Goal: Find specific fact: Find specific fact

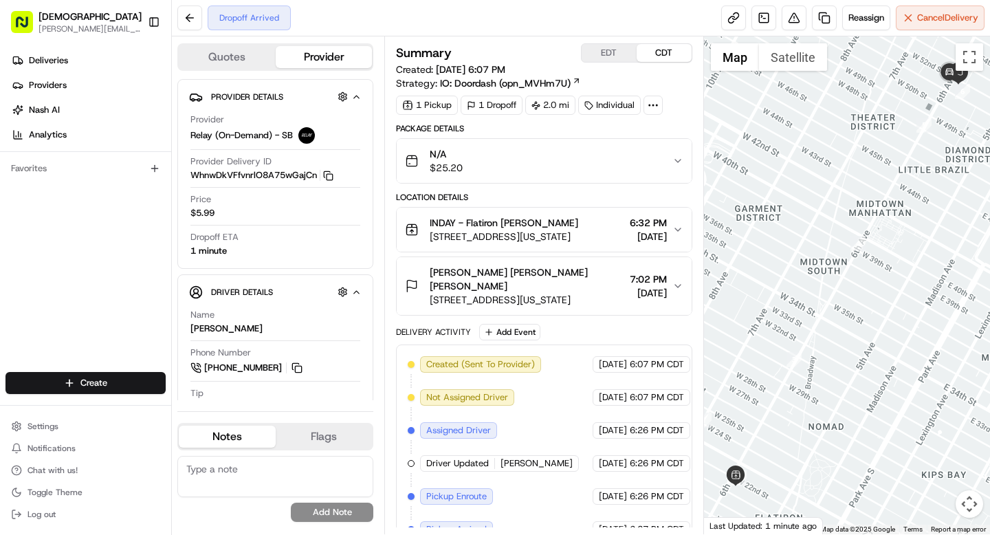
click at [657, 106] on icon at bounding box center [653, 105] width 12 height 12
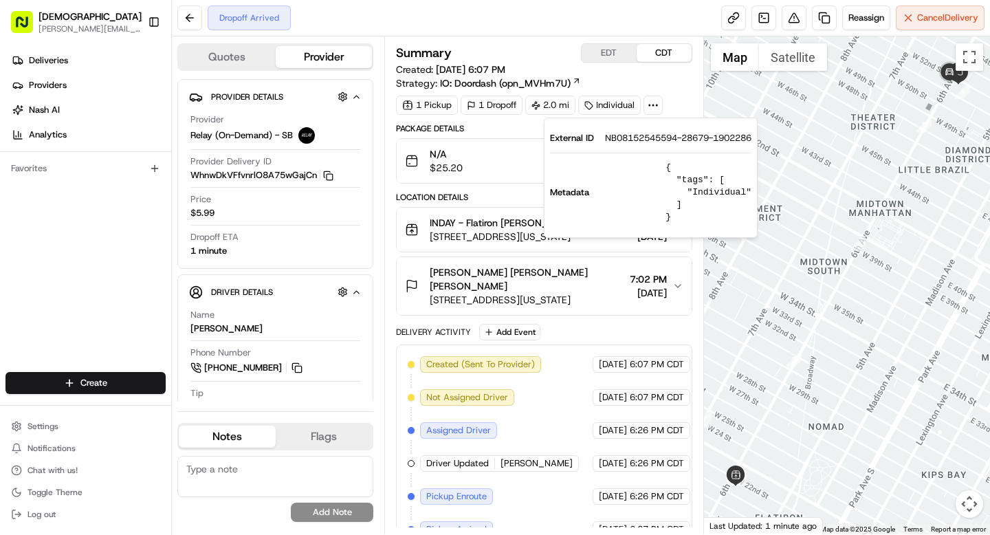
click at [642, 138] on span "NB08152545594-28679-1902286" at bounding box center [678, 138] width 147 height 12
copy span "NB08152545594"
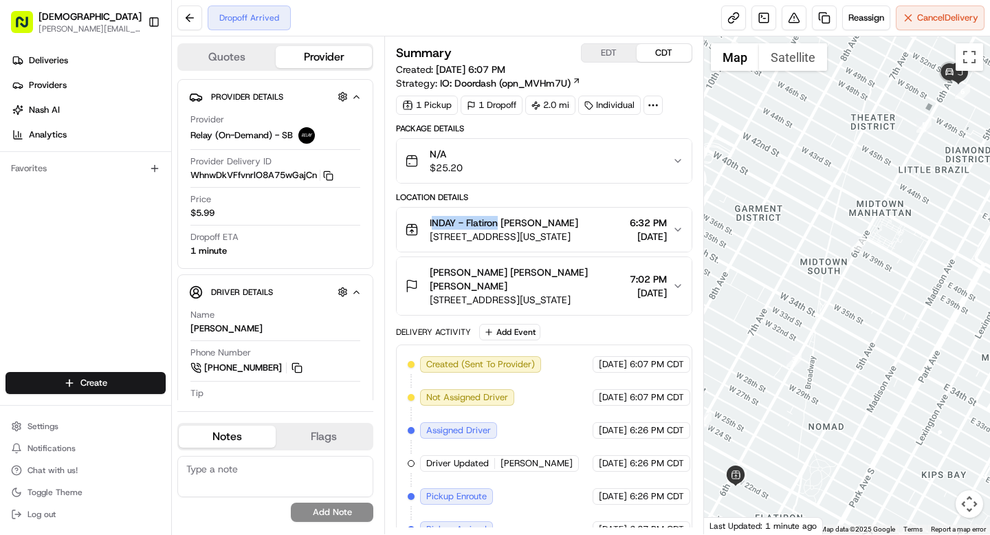
drag, startPoint x: 432, startPoint y: 221, endPoint x: 498, endPoint y: 224, distance: 66.1
click at [498, 224] on span "INDAY - Flatiron [PERSON_NAME]" at bounding box center [504, 223] width 149 height 14
drag, startPoint x: 429, startPoint y: 223, endPoint x: 499, endPoint y: 224, distance: 70.9
click at [499, 224] on div "INDAY - Flatiron [PERSON_NAME] [STREET_ADDRESS][US_STATE]" at bounding box center [491, 230] width 173 height 28
copy span "INDAY - [GEOGRAPHIC_DATA]"
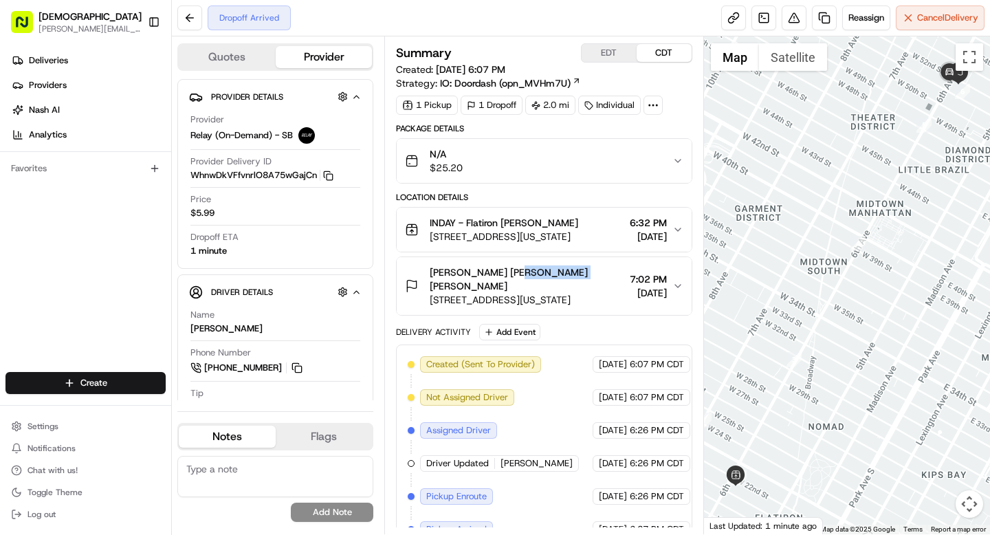
drag, startPoint x: 519, startPoint y: 271, endPoint x: 576, endPoint y: 272, distance: 56.4
click at [576, 272] on div "[PERSON_NAME] [PERSON_NAME] [PERSON_NAME]" at bounding box center [527, 280] width 194 height 28
copy span "[PERSON_NAME]"
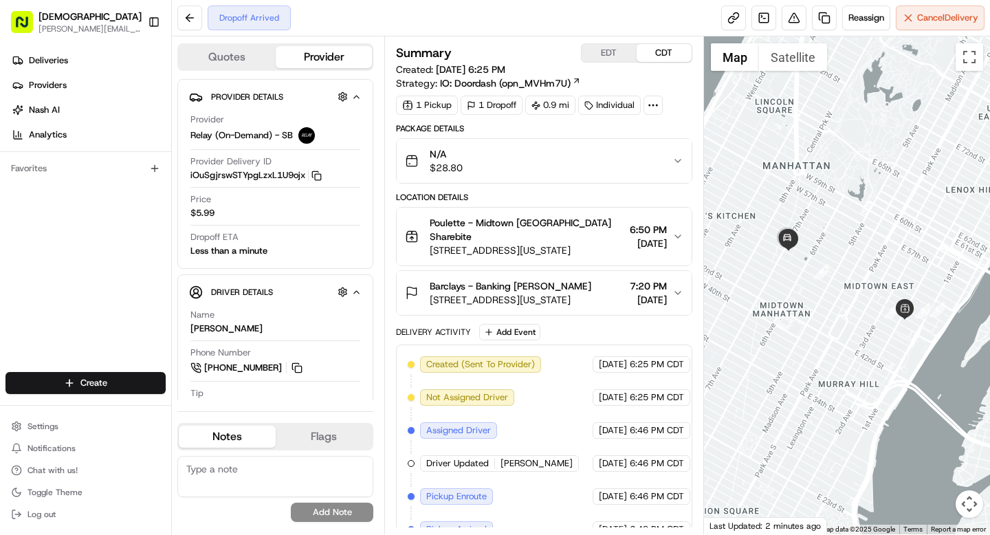
click at [652, 105] on icon at bounding box center [653, 105] width 12 height 12
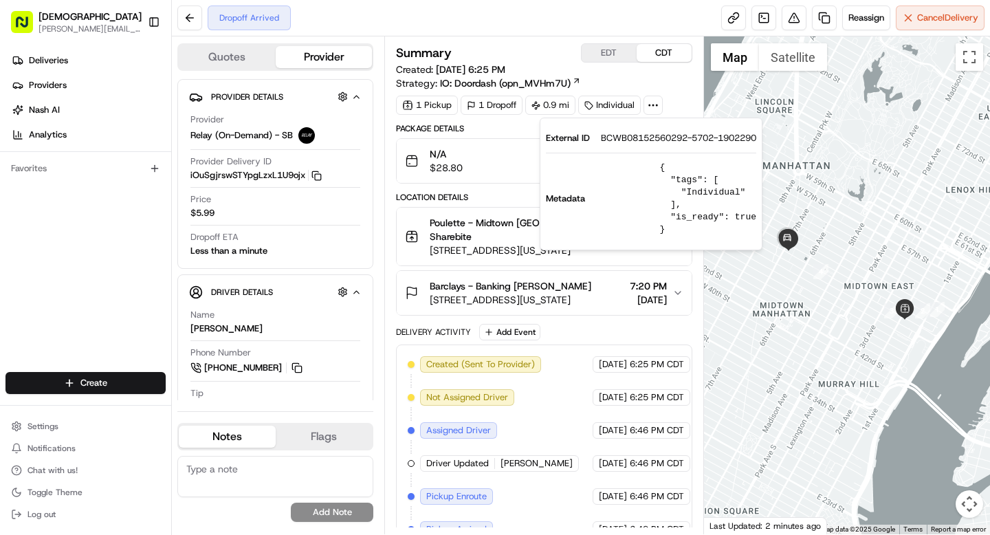
click at [651, 138] on span "BCWB08152560292-5702-1902290" at bounding box center [678, 138] width 155 height 12
copy span "BCWB08152560292"
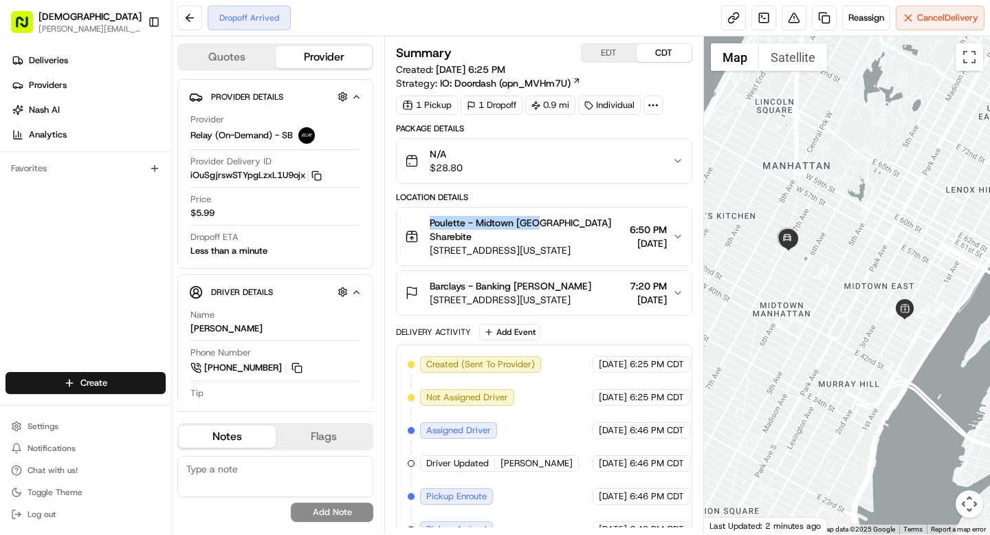
drag, startPoint x: 429, startPoint y: 221, endPoint x: 534, endPoint y: 220, distance: 105.2
click at [534, 220] on div "Poulette - Midtown East Denis Sharebite 304 E 49th St, New York, NY 10017, USA" at bounding box center [514, 236] width 219 height 41
copy span "Poulette - Midtown East"
drag, startPoint x: 516, startPoint y: 286, endPoint x: 587, endPoint y: 288, distance: 71.6
click at [587, 288] on span "Barclays - Banking Samuel T Garber" at bounding box center [511, 286] width 162 height 14
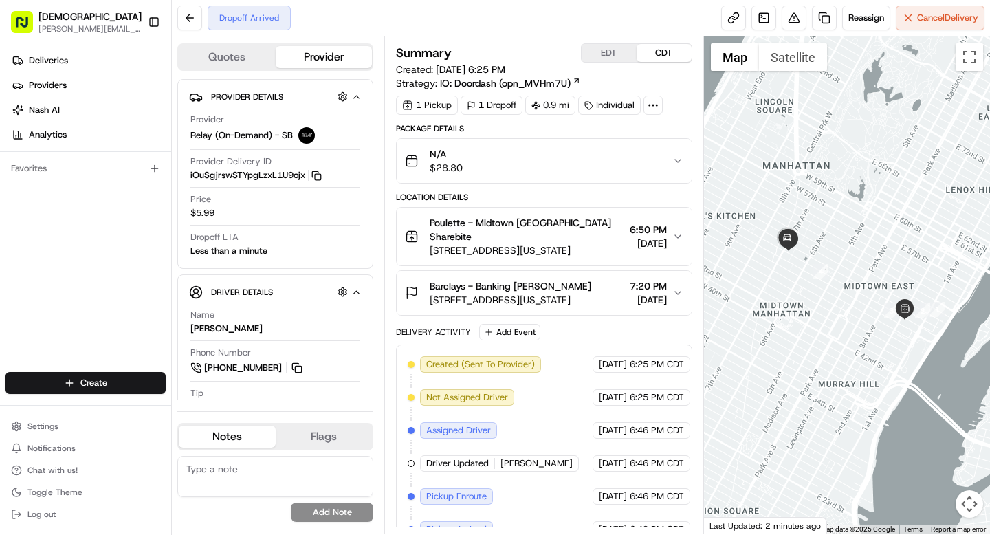
click at [592, 289] on div "Barclays - Banking Samuel T Garber" at bounding box center [511, 286] width 162 height 14
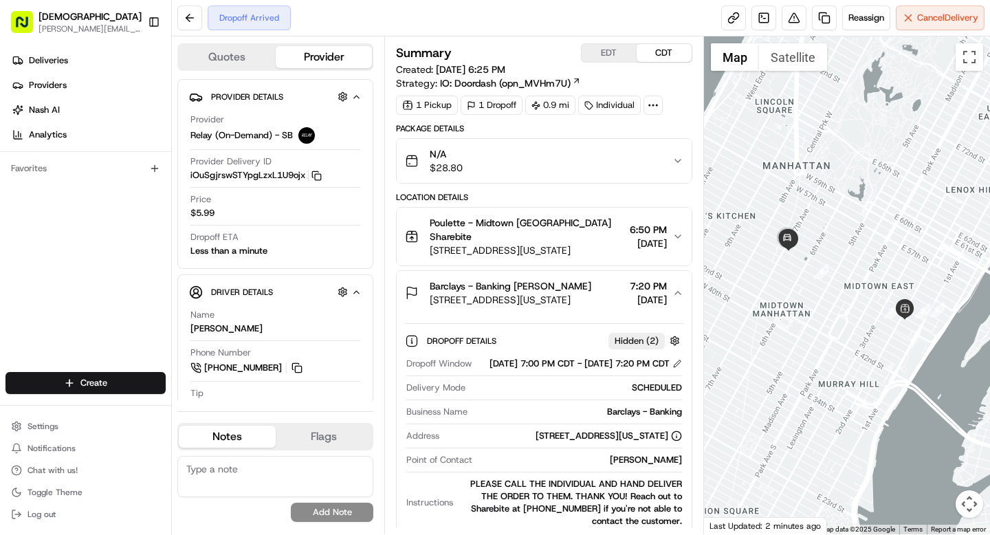
drag, startPoint x: 599, startPoint y: 286, endPoint x: 516, endPoint y: 286, distance: 83.2
click at [516, 286] on div "Barclays - Banking Samuel T Garber" at bounding box center [511, 286] width 162 height 14
copy span "Samuel T Garber"
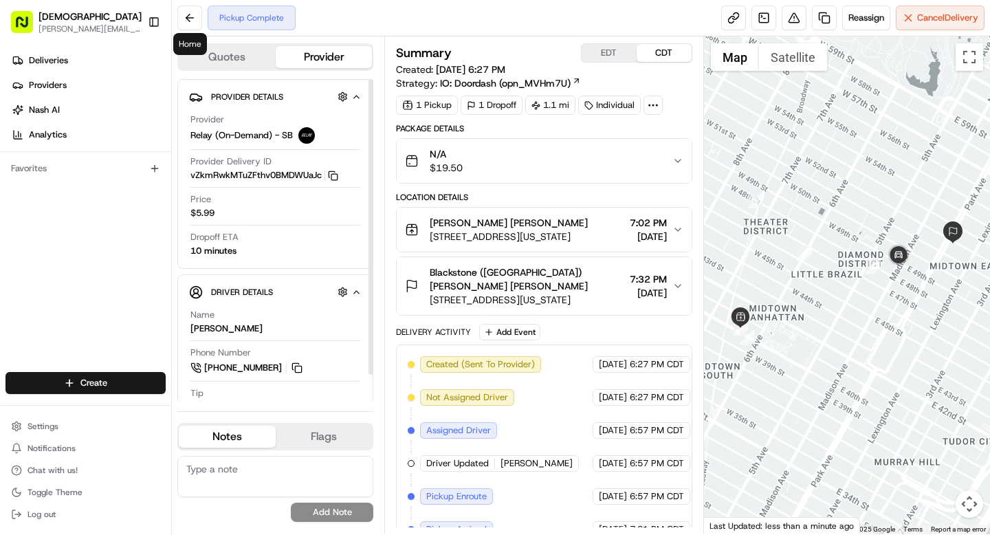
click at [535, 268] on span "Blackstone (US) Jackson Kaplan" at bounding box center [527, 280] width 194 height 28
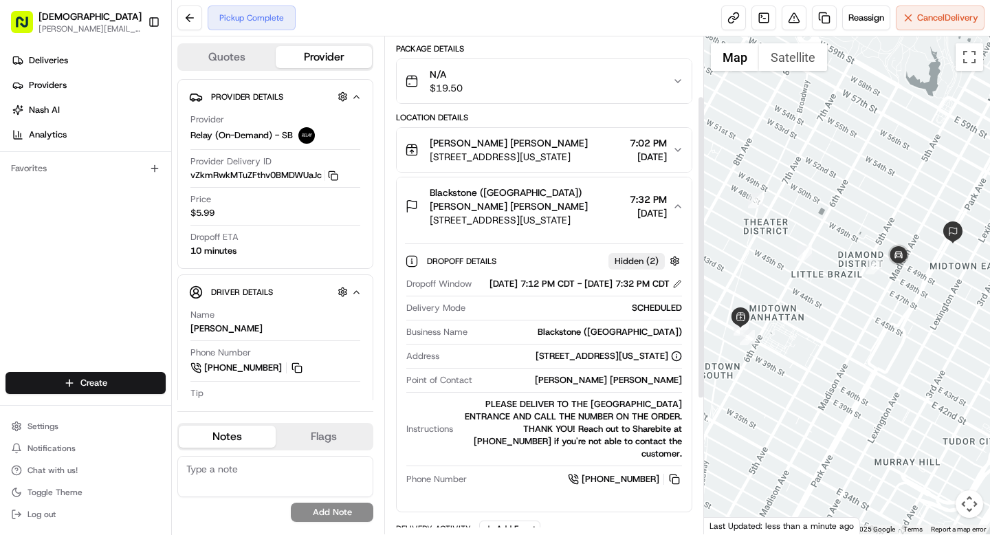
scroll to position [98, 0]
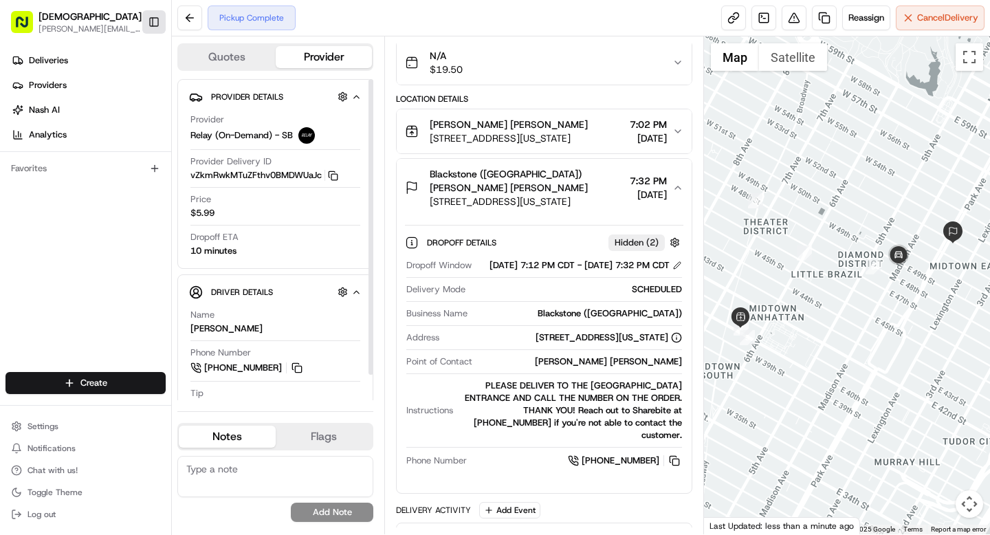
click at [153, 26] on button "Toggle Sidebar" at bounding box center [153, 21] width 23 height 23
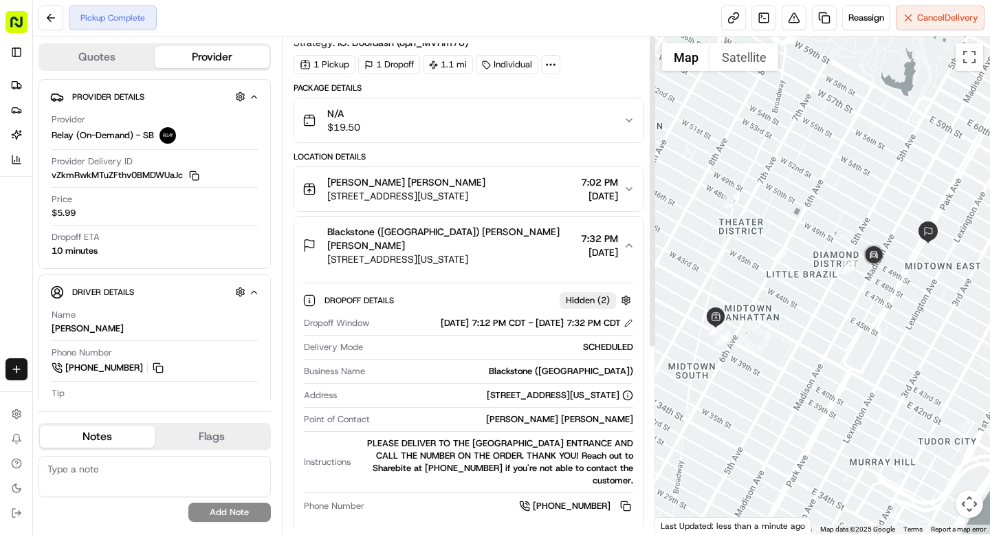
scroll to position [0, 0]
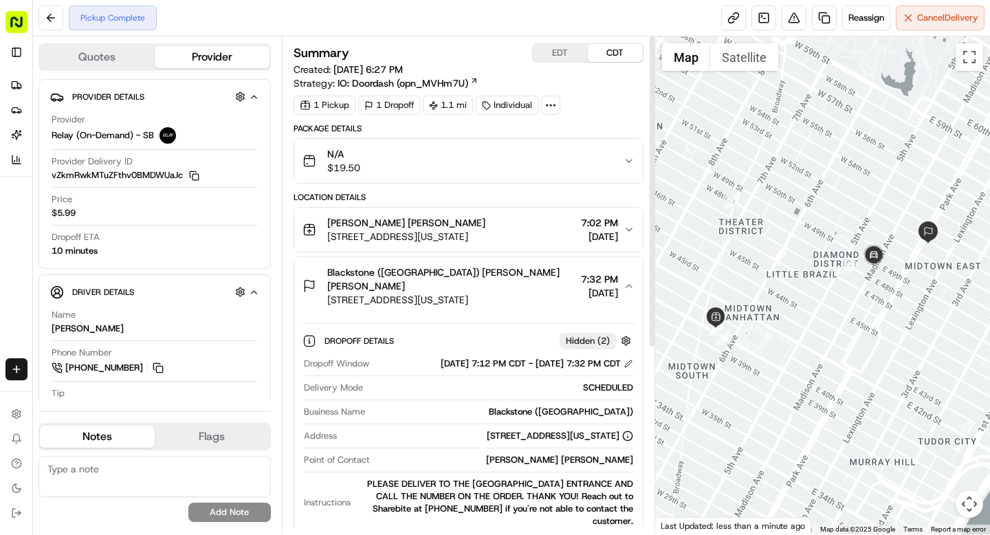
click at [552, 105] on circle at bounding box center [550, 105] width 1 height 1
click at [552, 140] on span "BL08152542498-25285-1902291" at bounding box center [575, 138] width 145 height 12
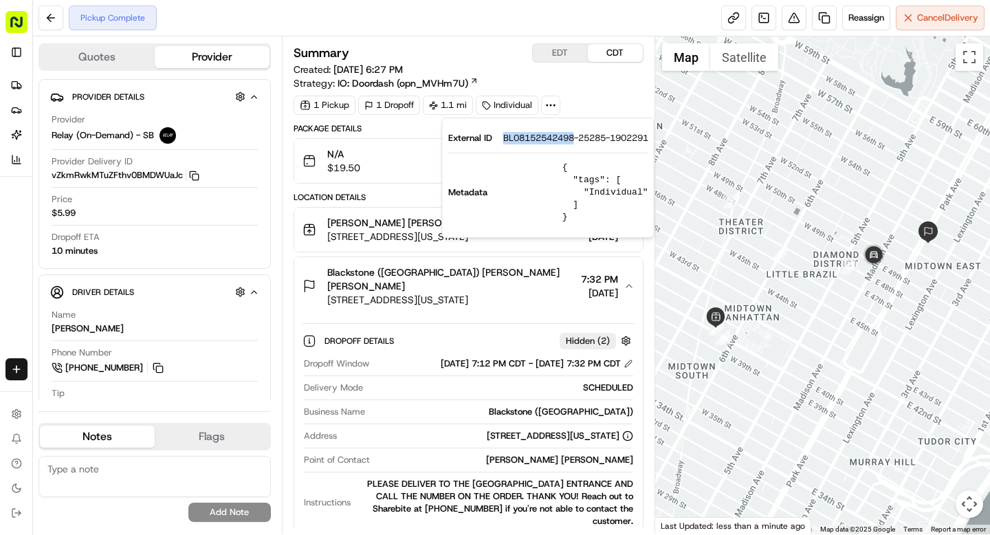
click at [552, 140] on span "BL08152542498-25285-1902291" at bounding box center [575, 138] width 145 height 12
copy span "BL08152542498"
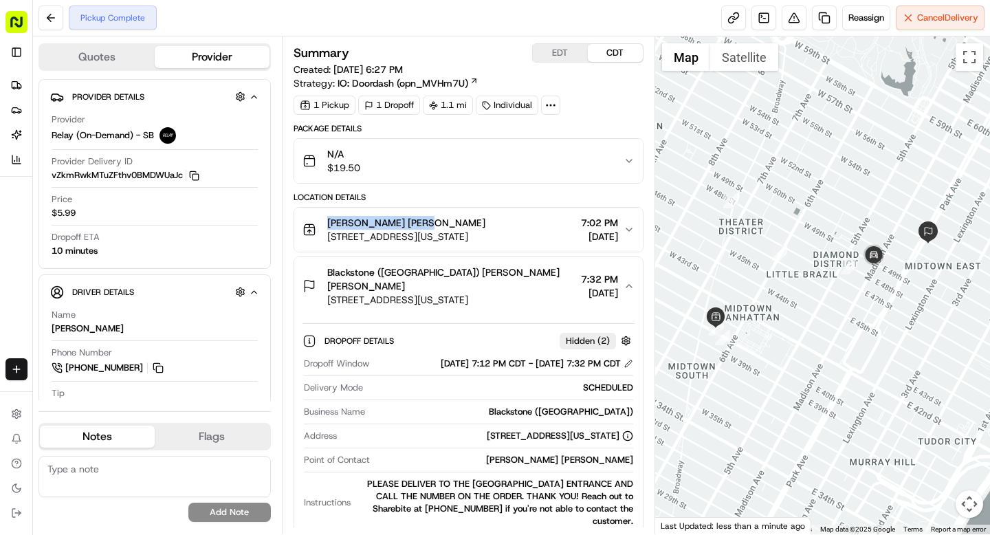
drag, startPoint x: 327, startPoint y: 221, endPoint x: 412, endPoint y: 223, distance: 84.6
click at [412, 223] on span "Glaze - Bryant Park Denis Sharebite" at bounding box center [406, 223] width 158 height 14
copy span "Glaze - Bryant Park"
drag, startPoint x: 401, startPoint y: 272, endPoint x: 481, endPoint y: 277, distance: 80.6
click at [481, 277] on div "Blackstone (US) Jackson Kaplan" at bounding box center [451, 280] width 248 height 28
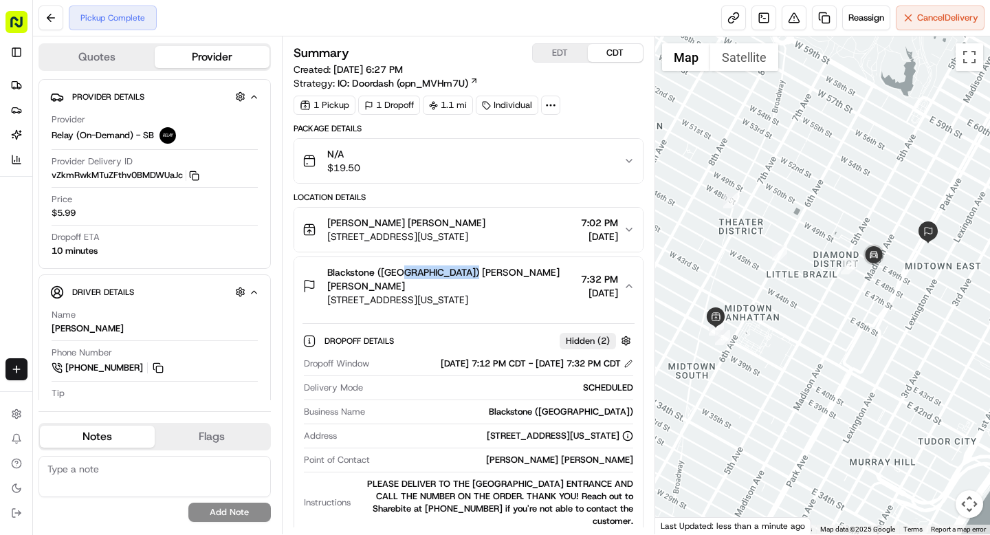
copy span "Jackson Kaplan"
